Goal: Task Accomplishment & Management: Manage account settings

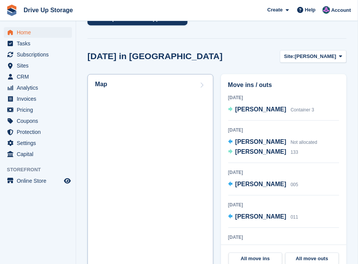
scroll to position [185, 0]
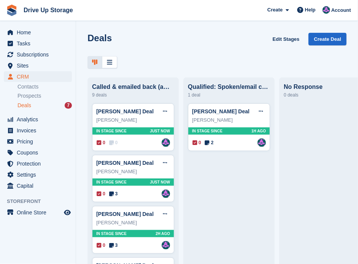
scroll to position [55, 0]
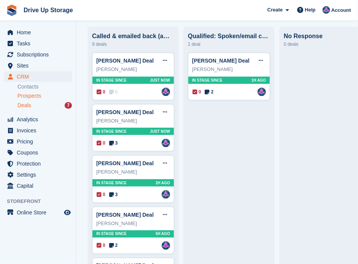
click at [37, 96] on span "Prospects" at bounding box center [30, 95] width 24 height 7
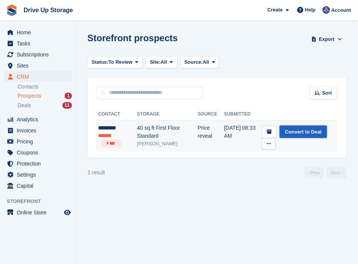
click at [304, 134] on link "Convert to Deal" at bounding box center [303, 131] width 47 height 13
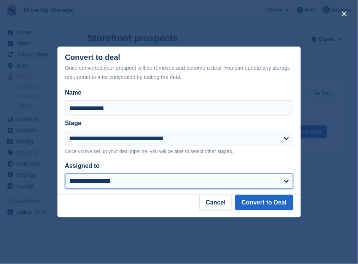
click at [287, 177] on select "**********" at bounding box center [179, 180] width 229 height 15
select select "****"
click at [65, 174] on select "**********" at bounding box center [179, 180] width 229 height 15
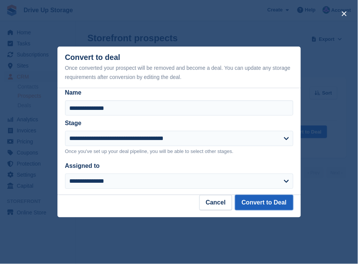
click at [249, 201] on button "Convert to Deal" at bounding box center [264, 202] width 58 height 15
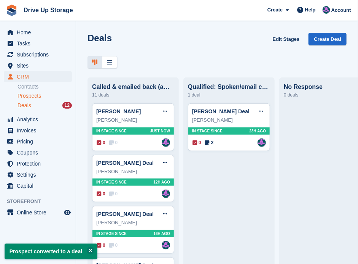
click at [38, 97] on span "Prospects" at bounding box center [30, 95] width 24 height 7
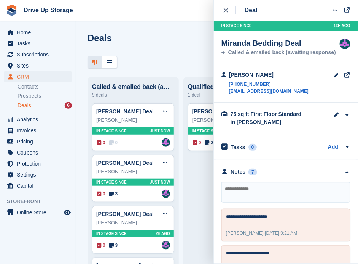
scroll to position [40, 0]
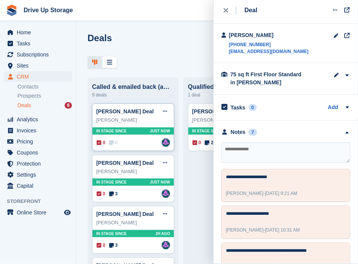
click at [137, 142] on div "0 0 Assigned to Andy" at bounding box center [134, 142] width 74 height 8
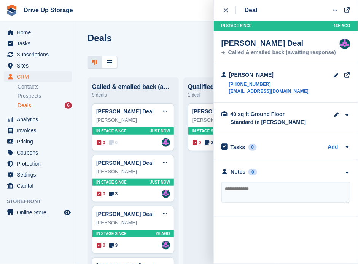
click at [270, 192] on textarea at bounding box center [286, 192] width 129 height 21
type textarea "**********"
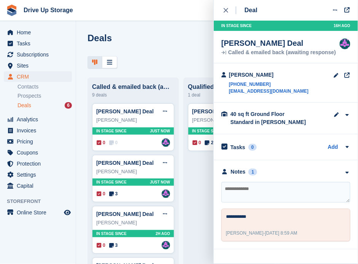
drag, startPoint x: 222, startPoint y: 9, endPoint x: 165, endPoint y: 0, distance: 58.1
click at [222, 8] on button "close" at bounding box center [230, 10] width 17 height 21
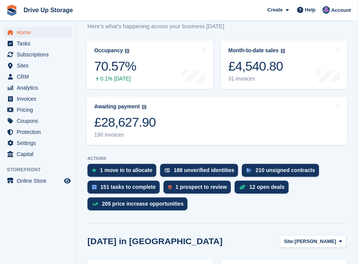
scroll to position [177, 0]
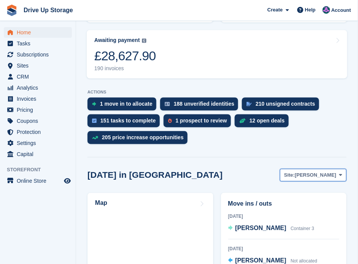
click at [342, 173] on icon at bounding box center [341, 175] width 3 height 5
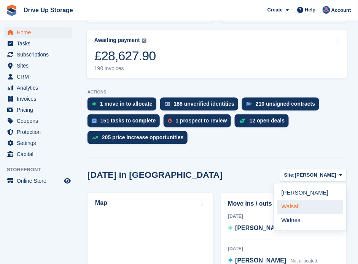
click at [306, 200] on link "Walsall" at bounding box center [310, 207] width 66 height 14
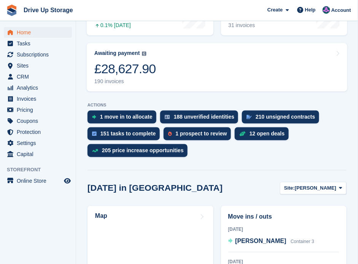
scroll to position [177, 0]
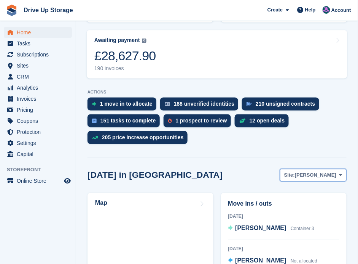
click at [341, 173] on icon at bounding box center [341, 175] width 3 height 5
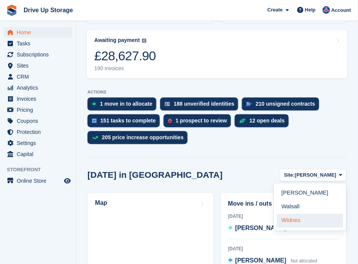
click at [309, 214] on link "Widnes" at bounding box center [310, 221] width 66 height 14
